Goal: Manage account settings

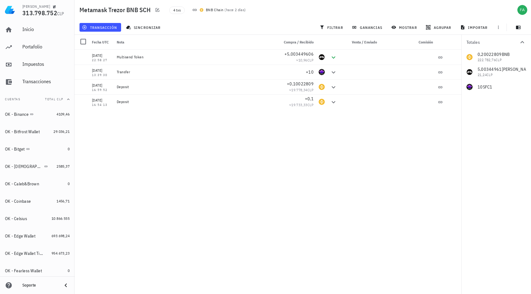
scroll to position [451, 0]
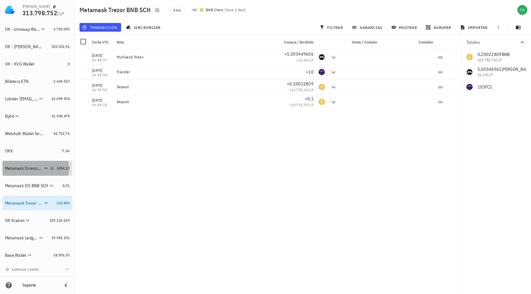
click at [25, 170] on div "Metamask Direccion Original" at bounding box center [24, 168] width 38 height 5
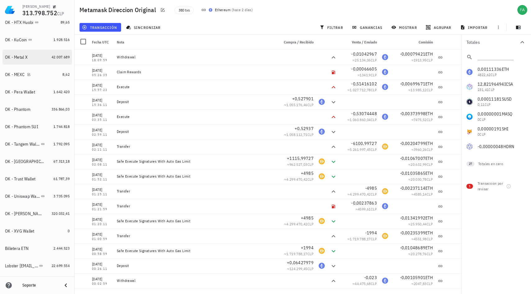
scroll to position [284, 0]
click at [30, 145] on div "OK - Tangem Wallet" at bounding box center [22, 143] width 35 height 5
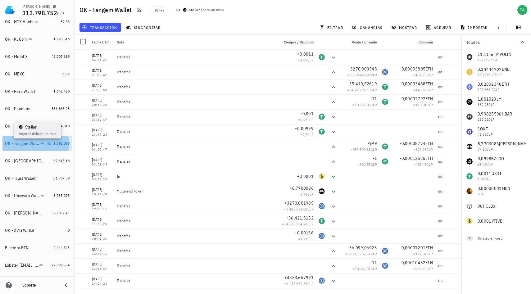
click at [41, 144] on icon at bounding box center [43, 144] width 4 height 4
click at [48, 144] on icon "button" at bounding box center [49, 143] width 3 height 3
type textarea "OK - Tangem Wallet"
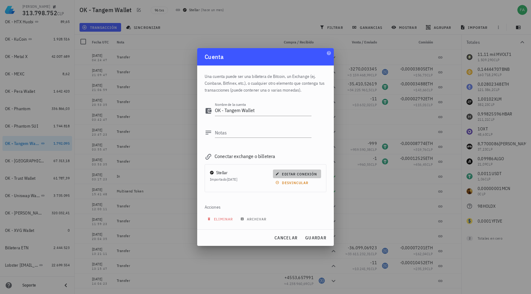
click at [294, 177] on button "editar conexión" at bounding box center [297, 174] width 48 height 9
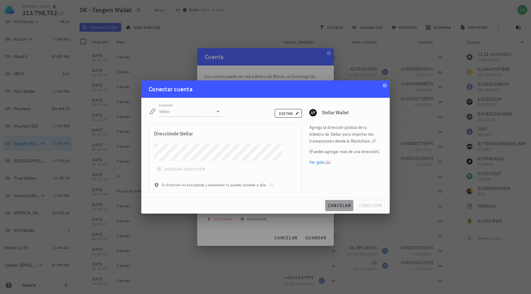
click at [340, 206] on span "cancelar" at bounding box center [339, 206] width 23 height 6
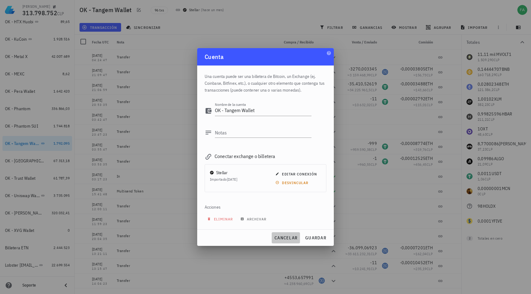
click at [288, 239] on span "cancelar" at bounding box center [285, 238] width 23 height 6
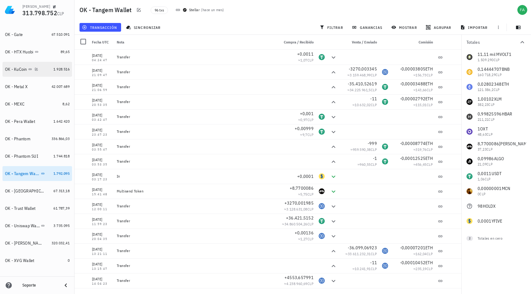
scroll to position [247, 0]
